Goal: Communication & Community: Answer question/provide support

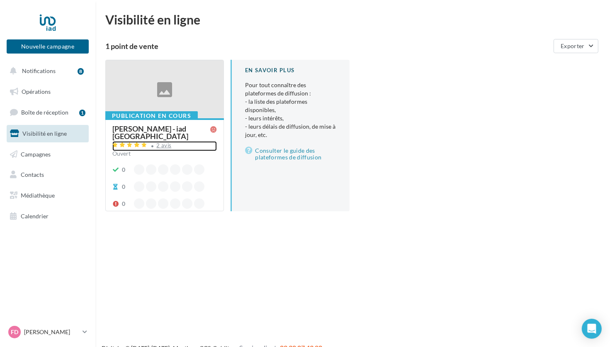
click at [157, 143] on div "2 avis" at bounding box center [164, 145] width 15 height 5
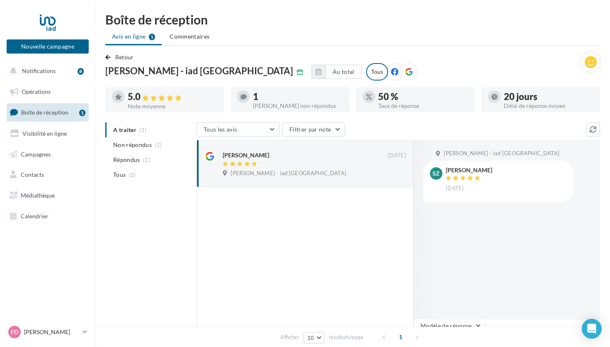
click at [553, 101] on div "20 jours Délai de réponse moyen" at bounding box center [549, 100] width 90 height 17
click at [42, 77] on button "Notifications 8" at bounding box center [46, 70] width 82 height 17
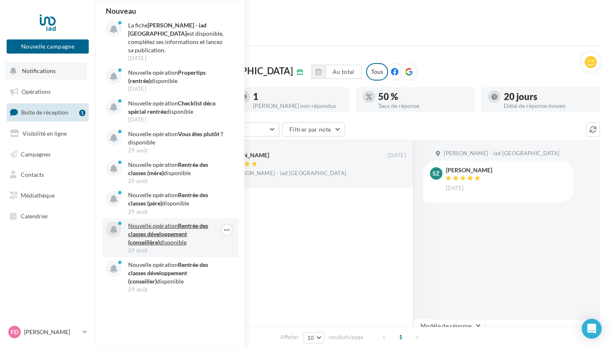
click at [192, 226] on strong "Rentrée des classes développement (conseillère)" at bounding box center [168, 234] width 80 height 24
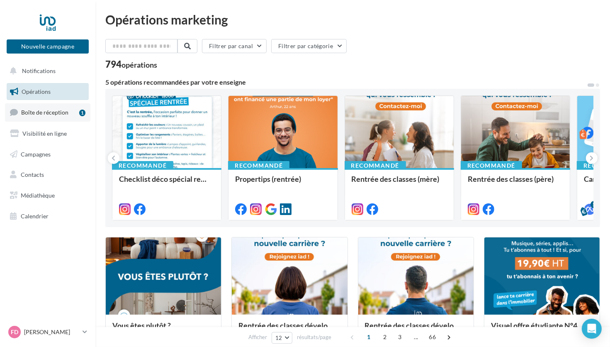
click at [39, 119] on link "Boîte de réception 1" at bounding box center [47, 112] width 85 height 18
